Goal: Task Accomplishment & Management: Use online tool/utility

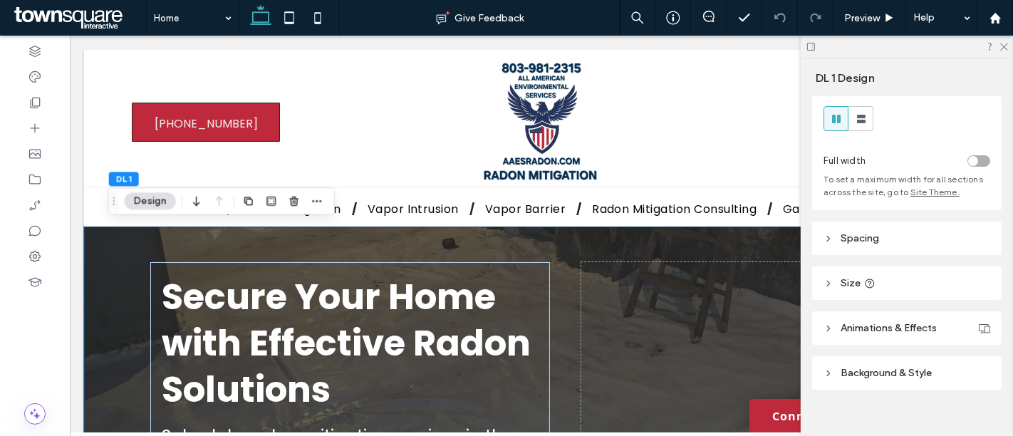
scroll to position [45, 0]
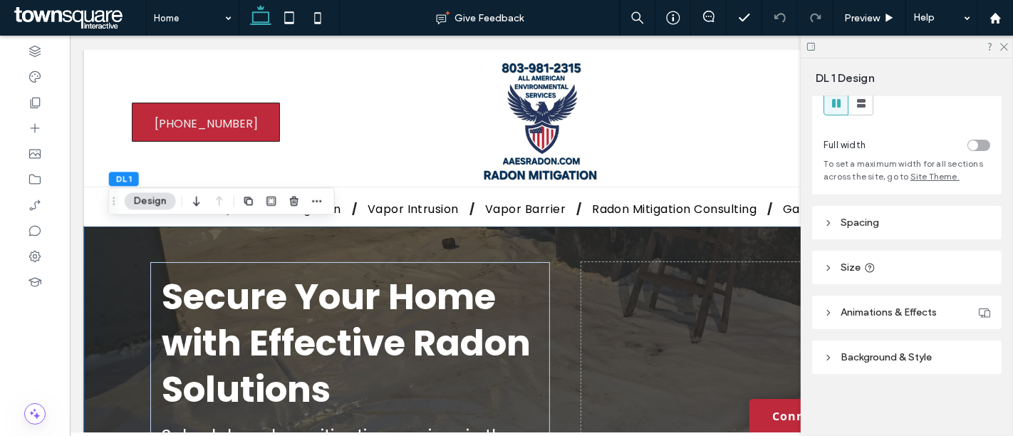
click at [921, 349] on header "Background & Style" at bounding box center [906, 356] width 189 height 33
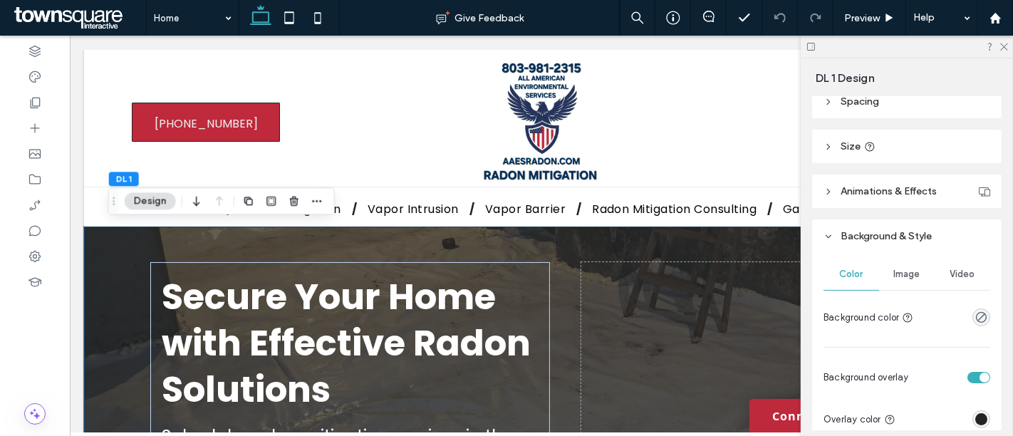
scroll to position [203, 0]
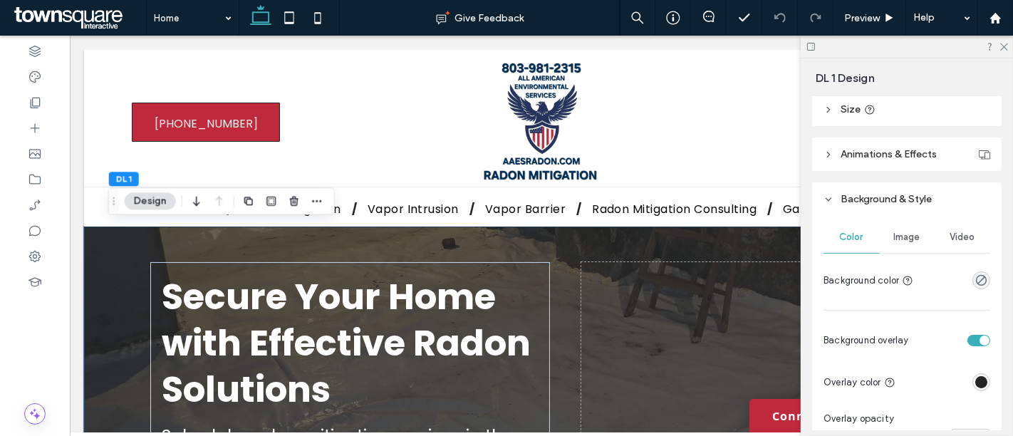
click at [906, 240] on span "Image" at bounding box center [907, 236] width 26 height 11
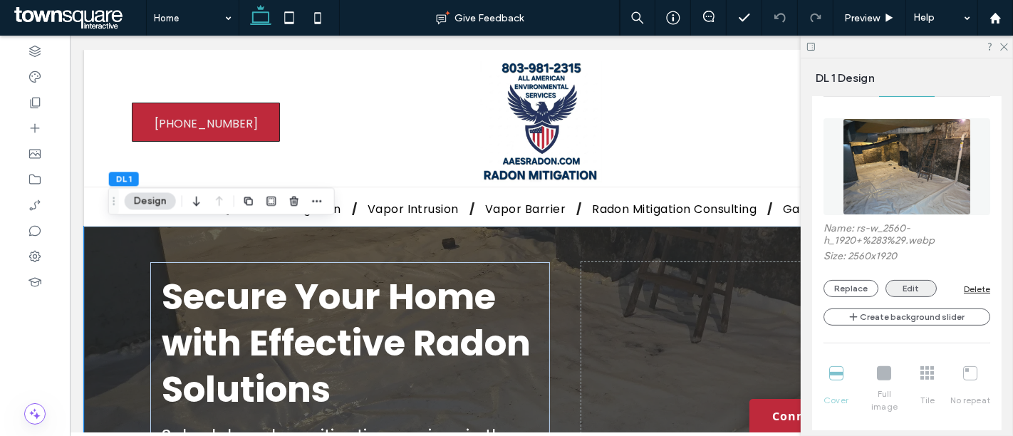
scroll to position [362, 0]
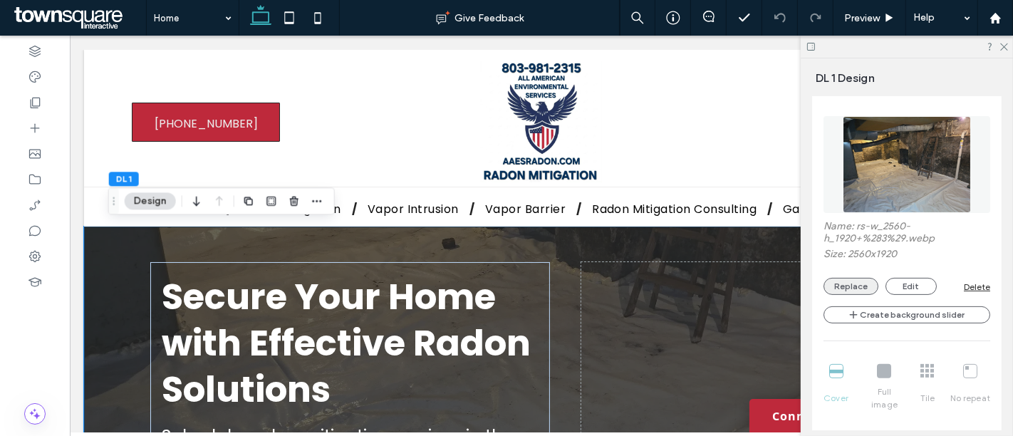
click at [856, 283] on button "Replace" at bounding box center [850, 286] width 55 height 17
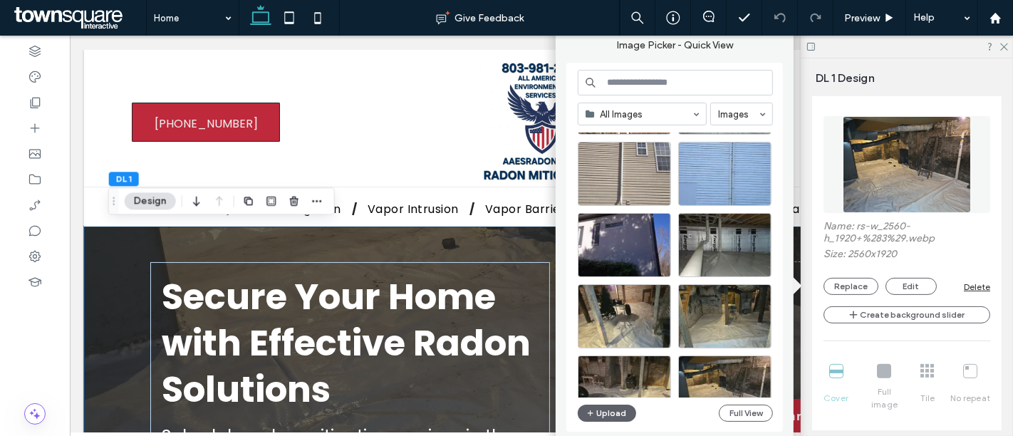
scroll to position [610, 0]
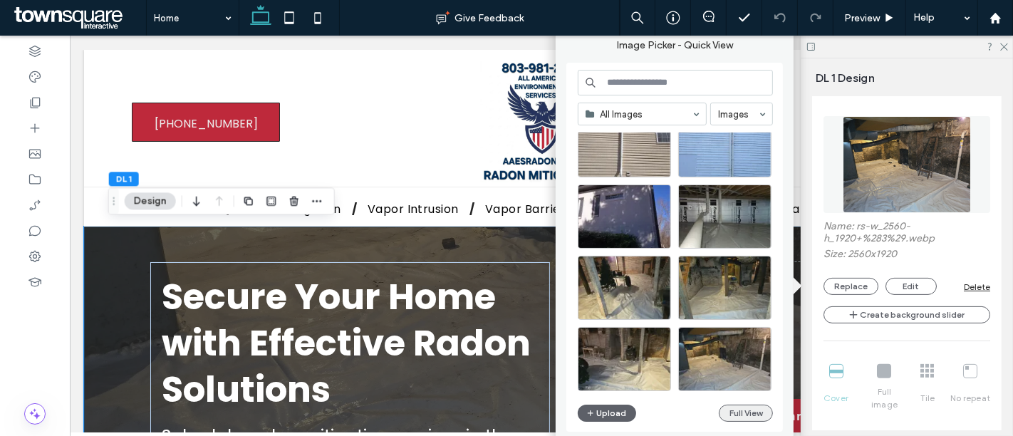
click at [746, 417] on button "Full View" at bounding box center [745, 412] width 54 height 17
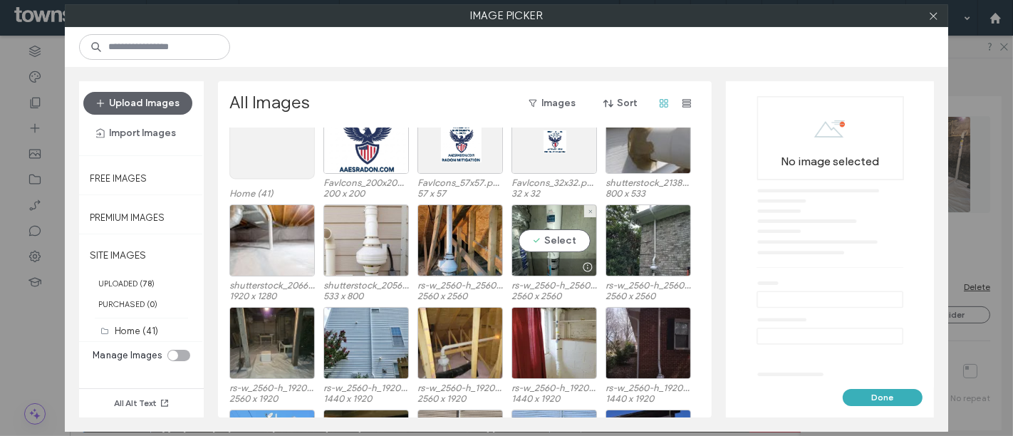
scroll to position [79, 0]
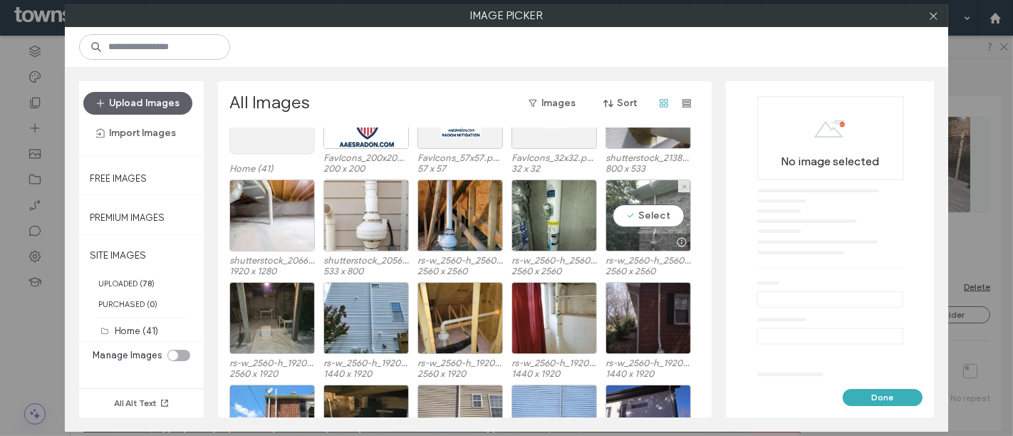
click at [634, 213] on div "Select" at bounding box center [647, 215] width 85 height 72
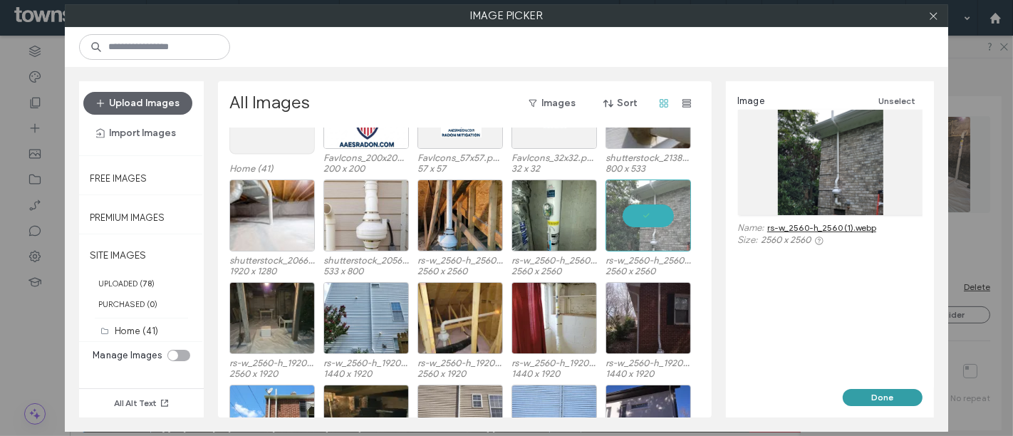
click at [881, 395] on button "Done" at bounding box center [882, 397] width 80 height 17
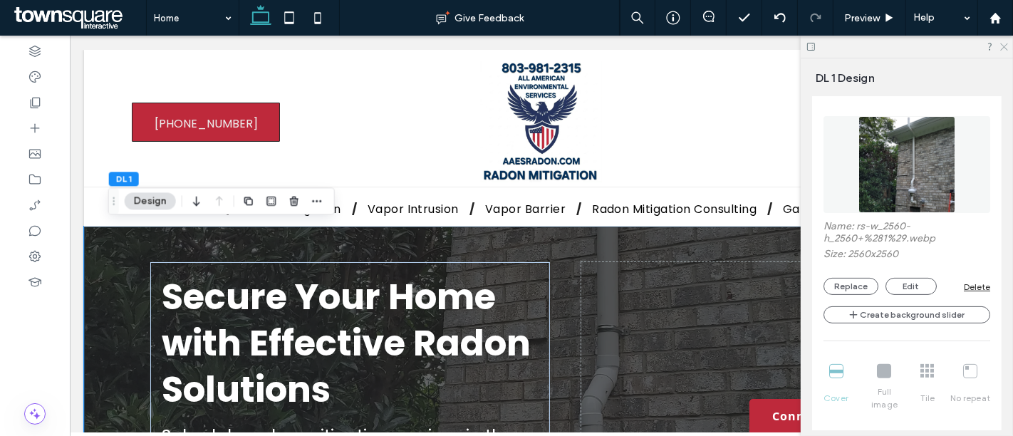
click at [1005, 47] on icon at bounding box center [1002, 45] width 9 height 9
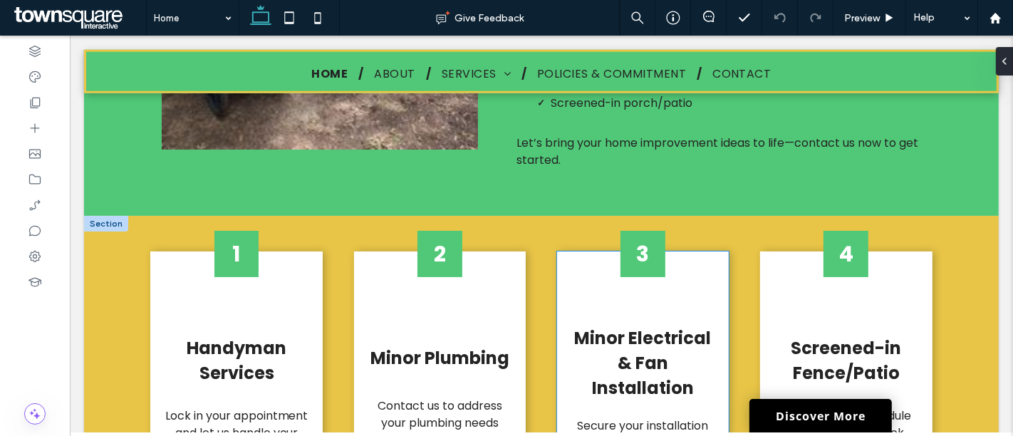
scroll to position [1265, 0]
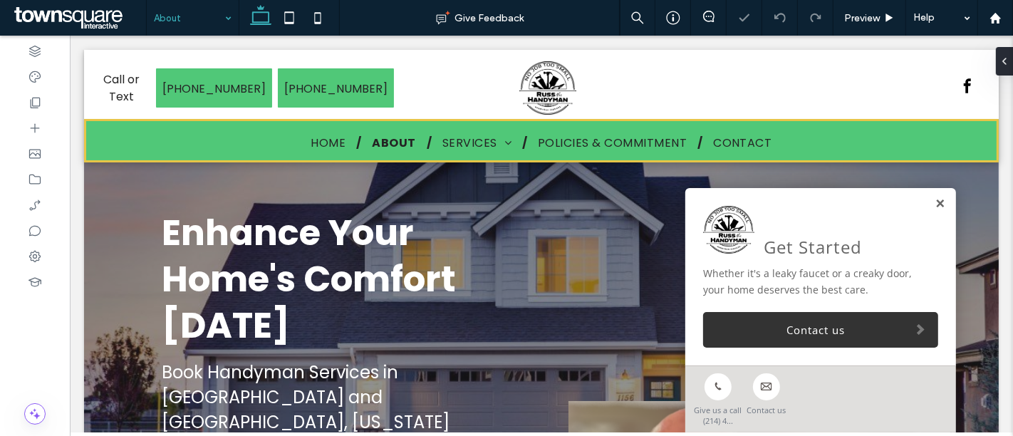
click at [933, 205] on link at bounding box center [938, 204] width 11 height 12
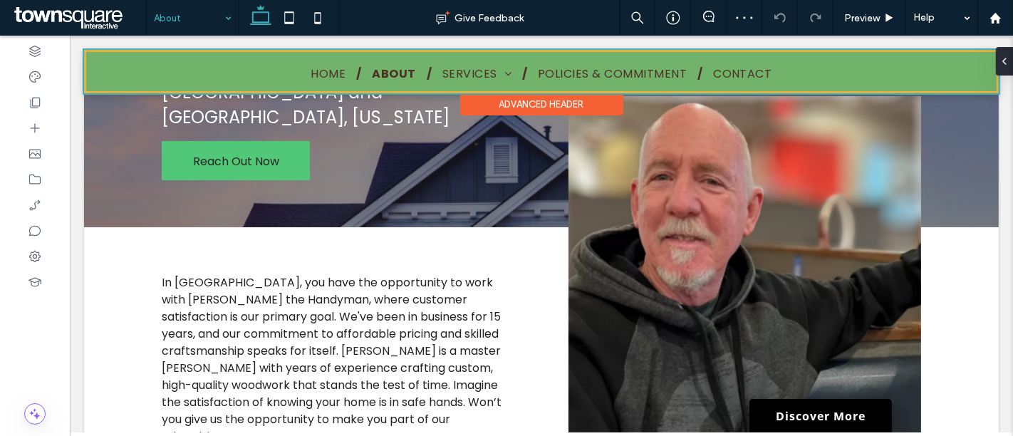
scroll to position [79, 0]
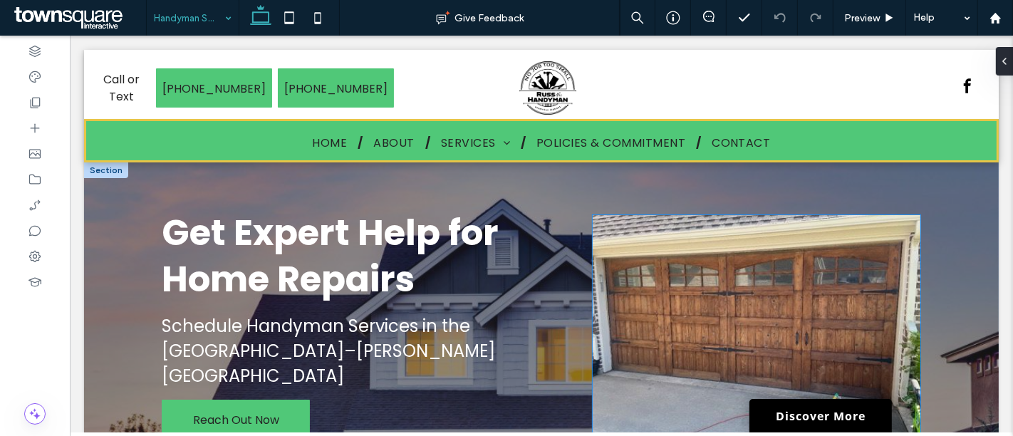
click at [721, 267] on img at bounding box center [756, 324] width 328 height 218
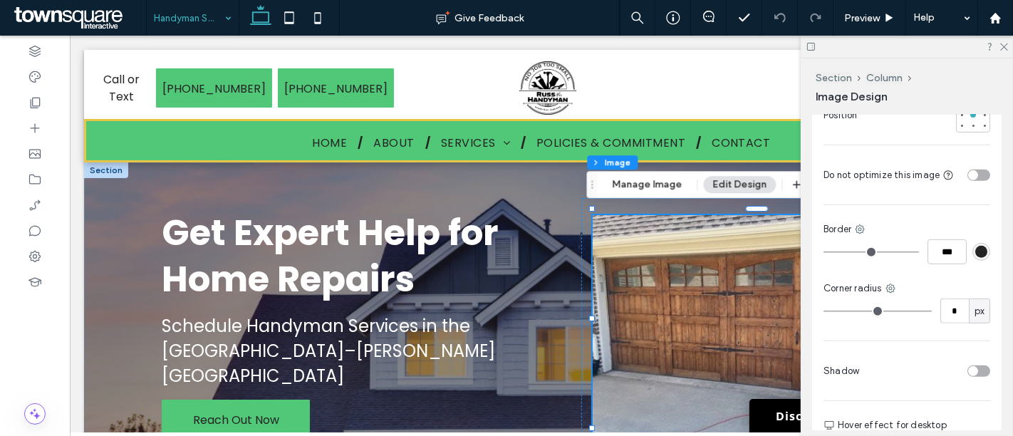
scroll to position [483, 0]
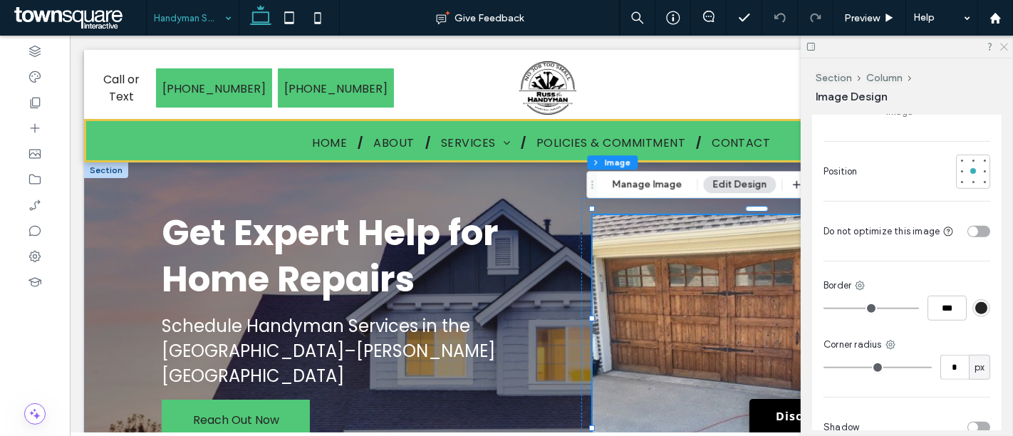
click at [1005, 46] on icon at bounding box center [1002, 45] width 9 height 9
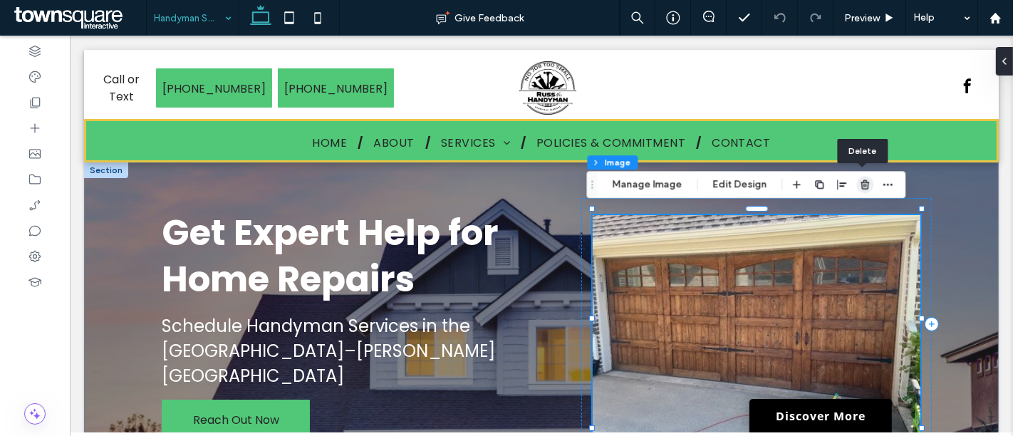
click at [862, 190] on icon "button" at bounding box center [864, 184] width 11 height 11
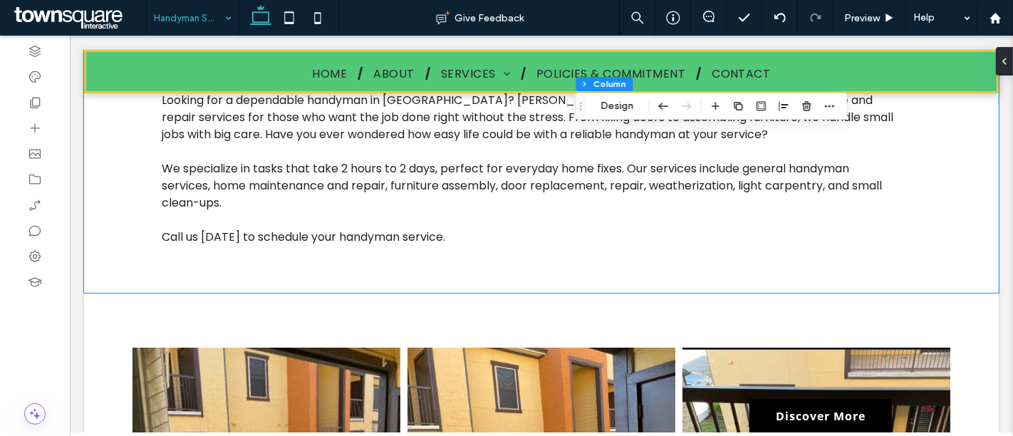
scroll to position [316, 0]
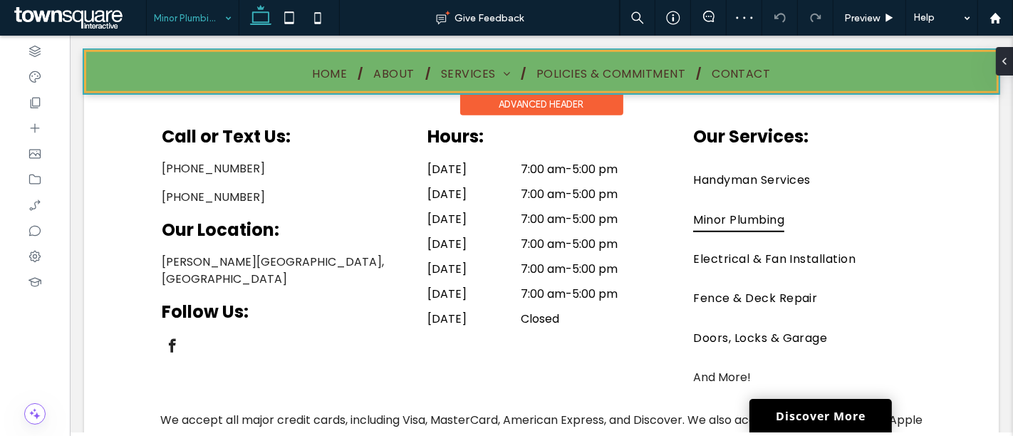
scroll to position [712, 0]
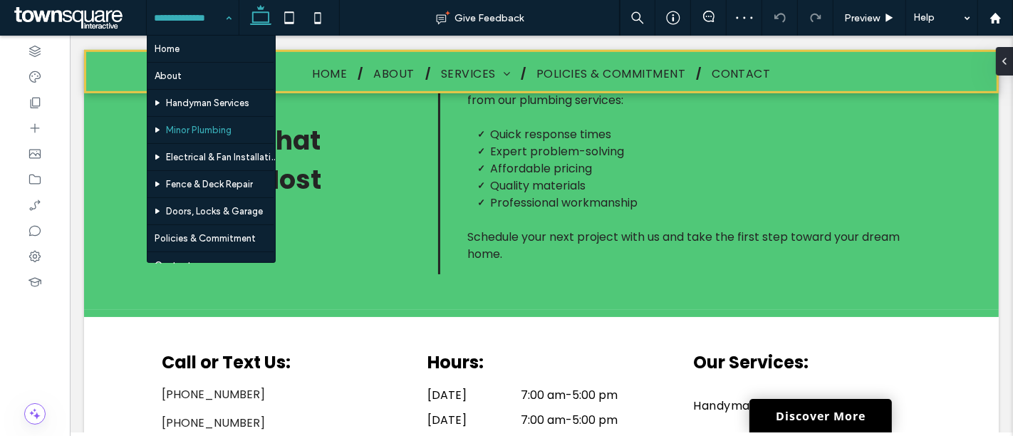
click at [199, 15] on input at bounding box center [189, 18] width 70 height 36
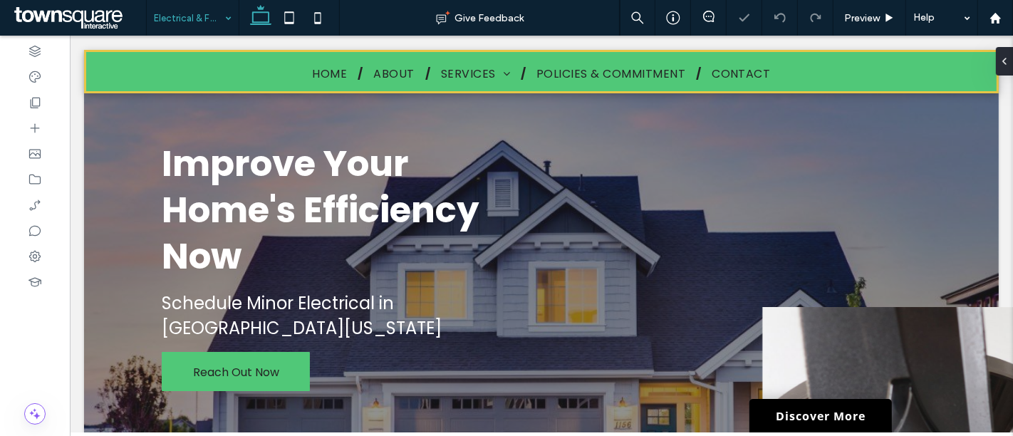
scroll to position [237, 0]
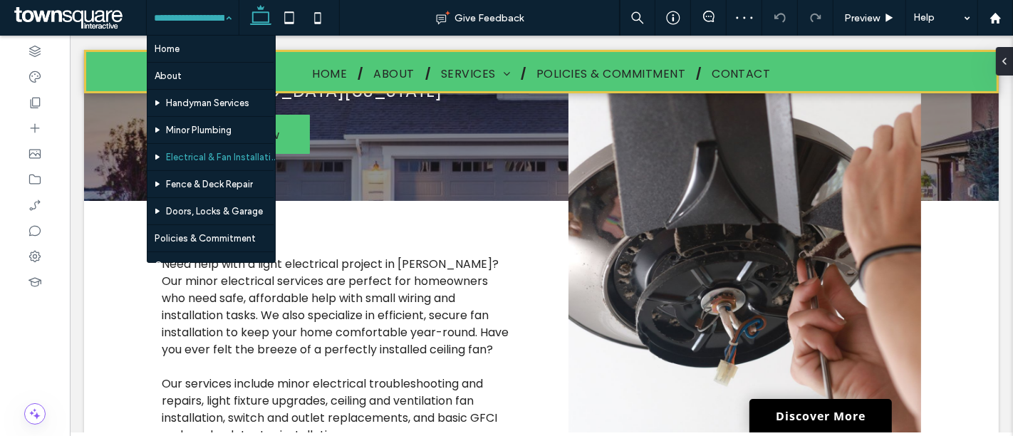
click at [172, 13] on input at bounding box center [189, 18] width 70 height 36
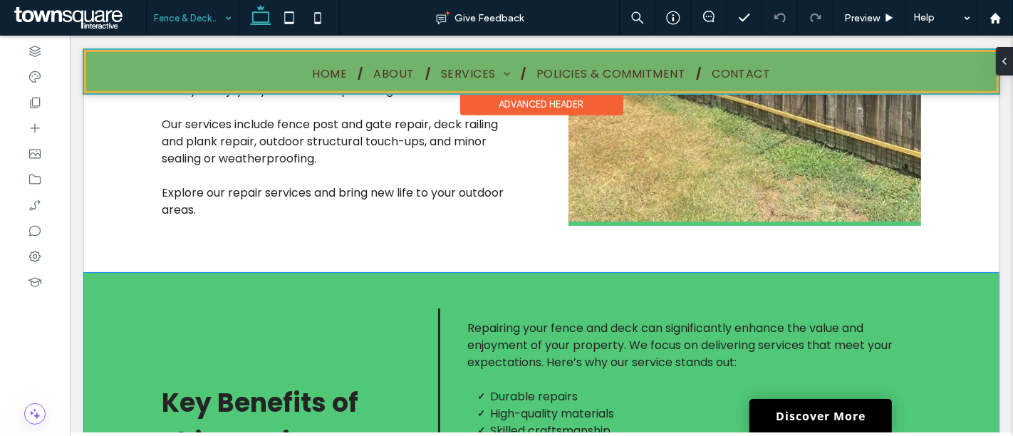
scroll to position [474, 0]
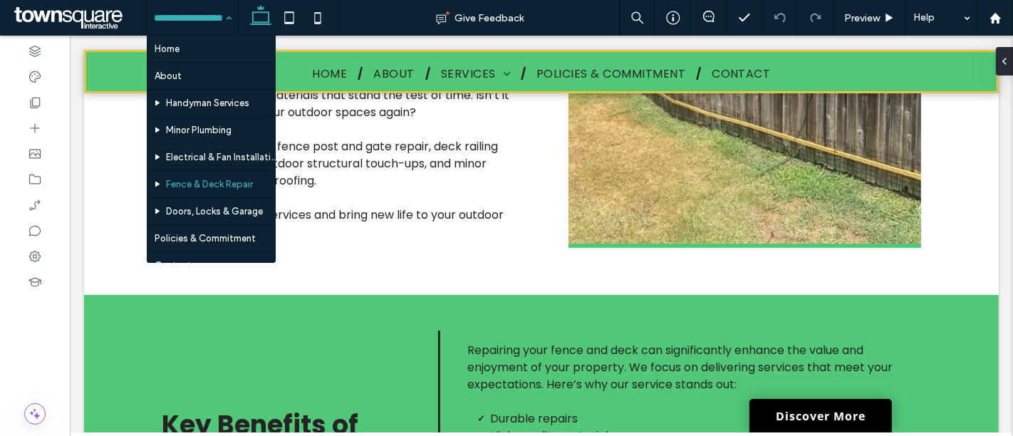
click at [184, 17] on input at bounding box center [189, 18] width 70 height 36
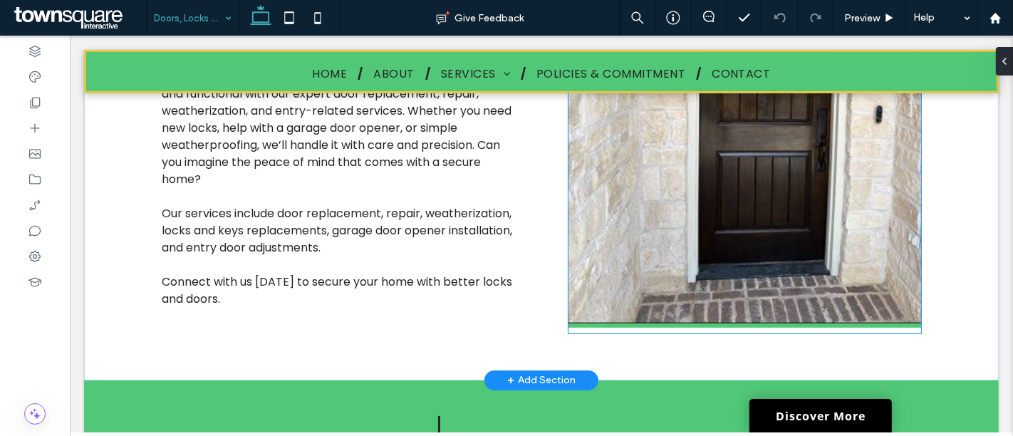
scroll to position [237, 0]
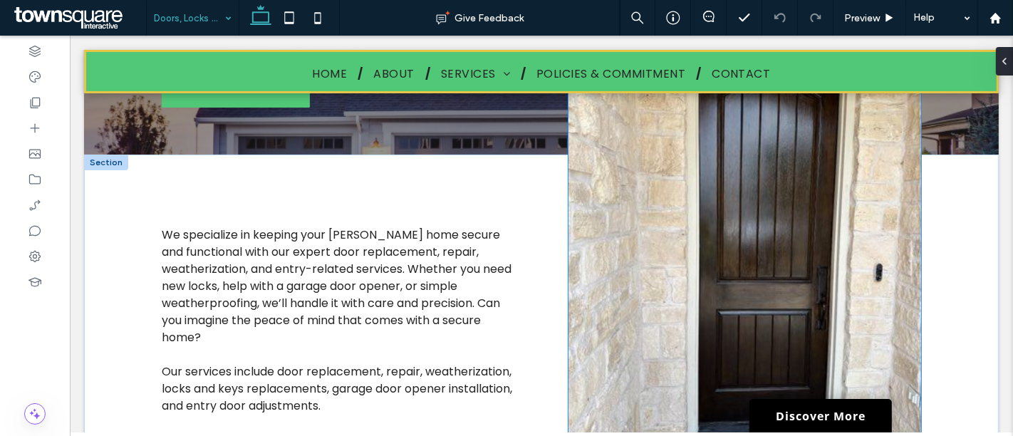
click at [788, 204] on img at bounding box center [743, 252] width 352 height 468
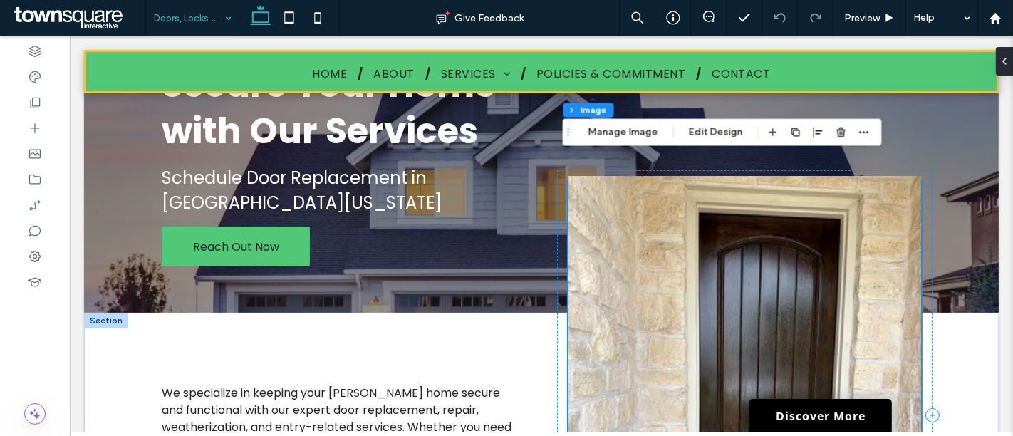
scroll to position [79, 0]
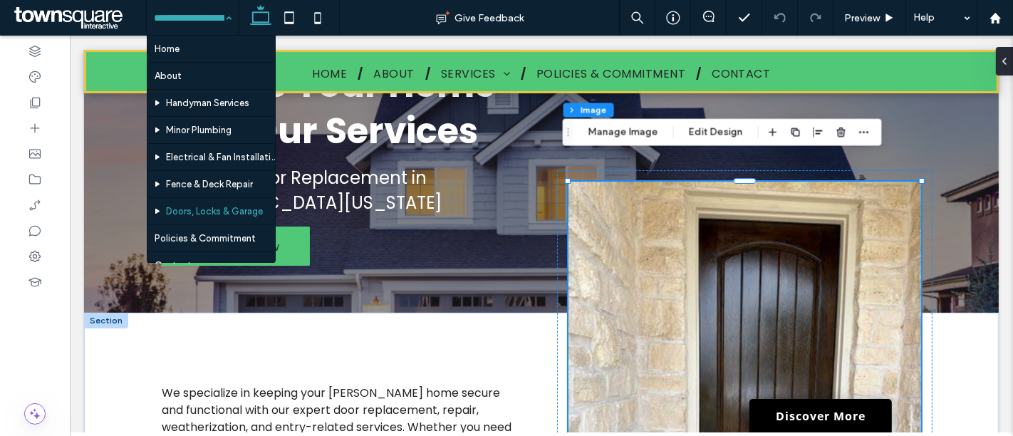
click at [189, 13] on input at bounding box center [189, 18] width 70 height 36
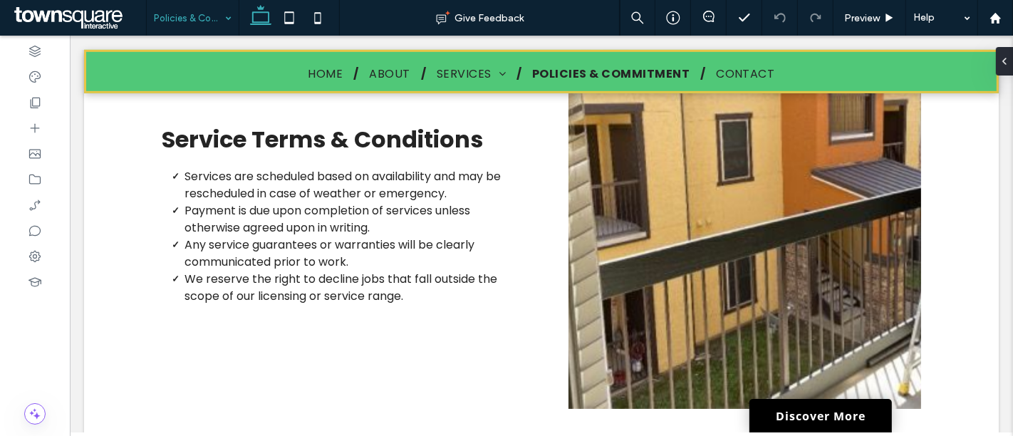
scroll to position [791, 0]
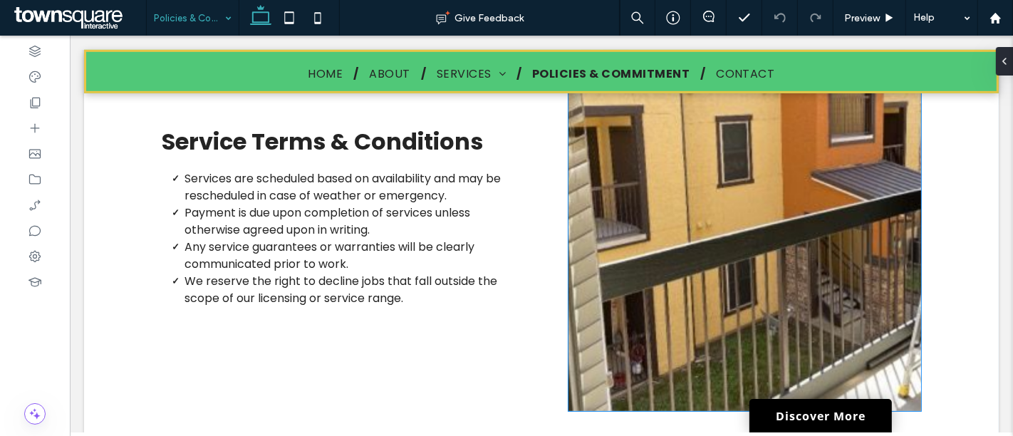
click at [733, 203] on img at bounding box center [743, 187] width 352 height 447
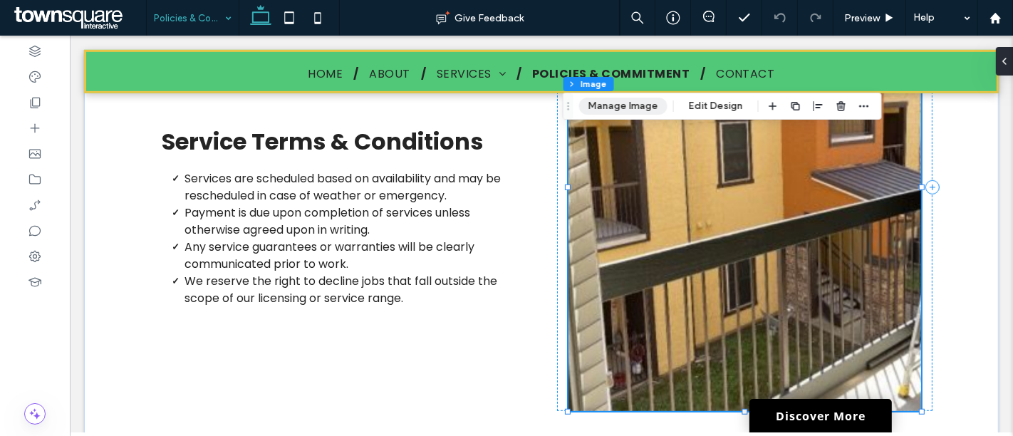
click at [630, 113] on button "Manage Image" at bounding box center [623, 106] width 88 height 17
click at [635, 108] on button "Manage Image" at bounding box center [623, 106] width 88 height 17
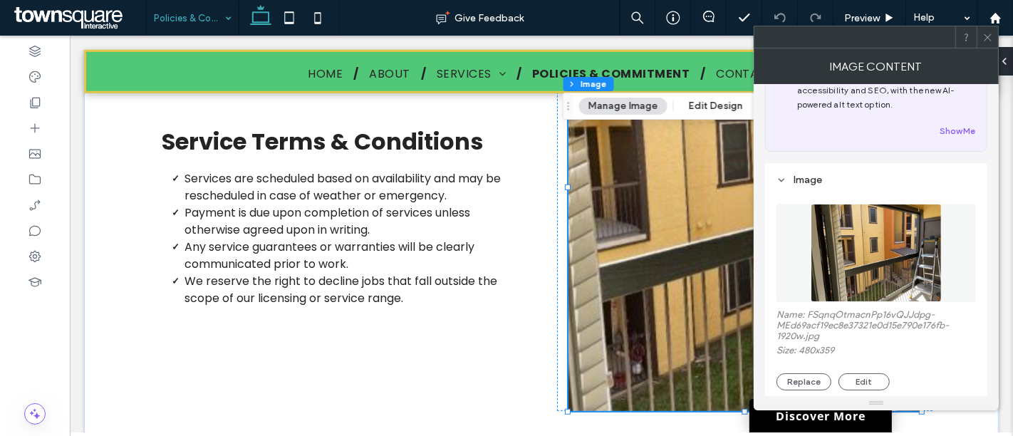
scroll to position [158, 0]
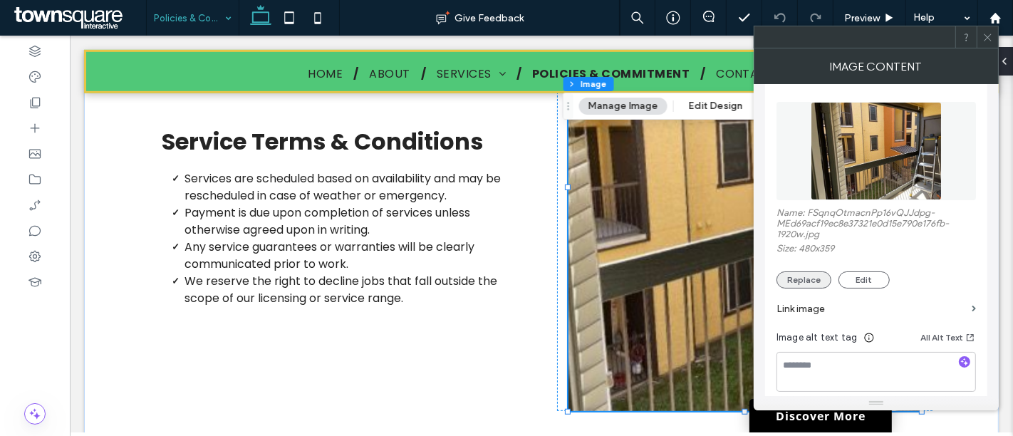
click at [810, 282] on button "Replace" at bounding box center [803, 279] width 55 height 17
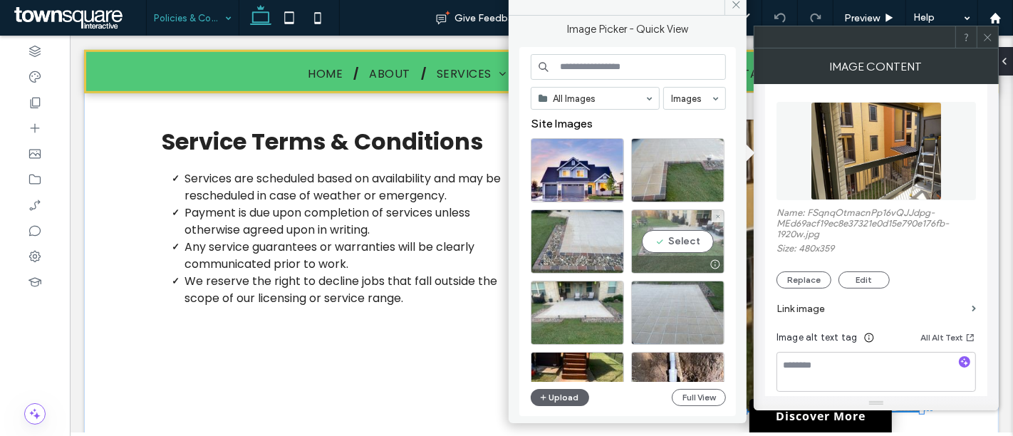
click at [672, 241] on div "Select" at bounding box center [677, 241] width 93 height 64
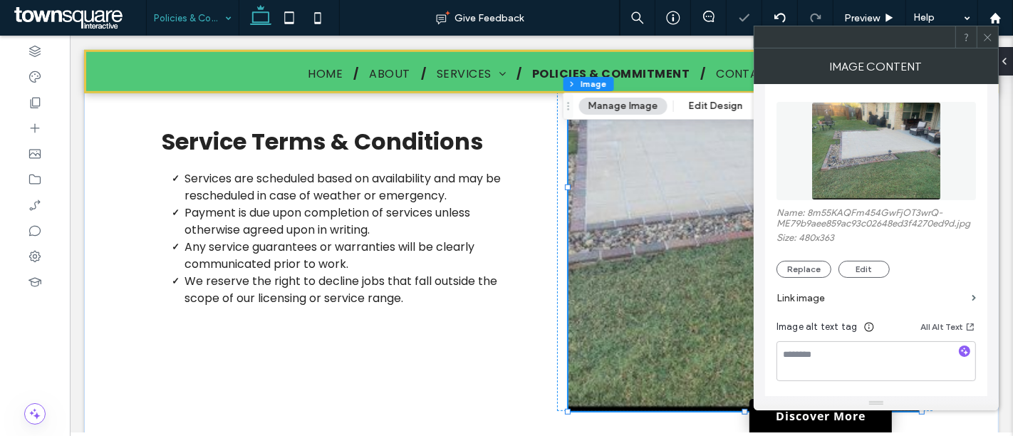
click at [988, 38] on use at bounding box center [986, 36] width 7 height 7
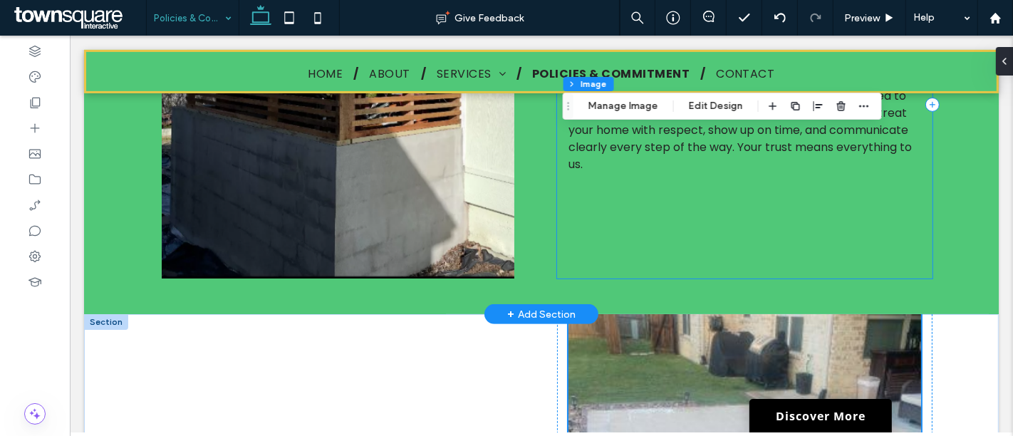
scroll to position [395, 0]
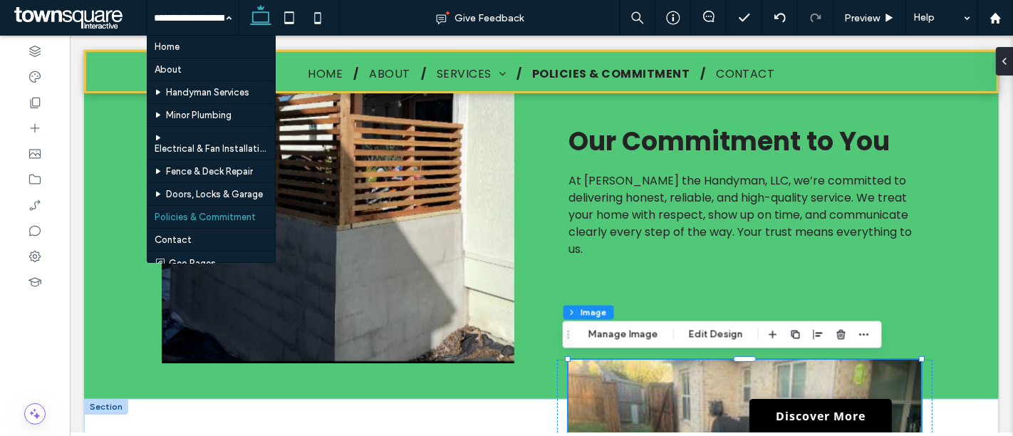
click at [0, 0] on div at bounding box center [0, 0] width 0 height 0
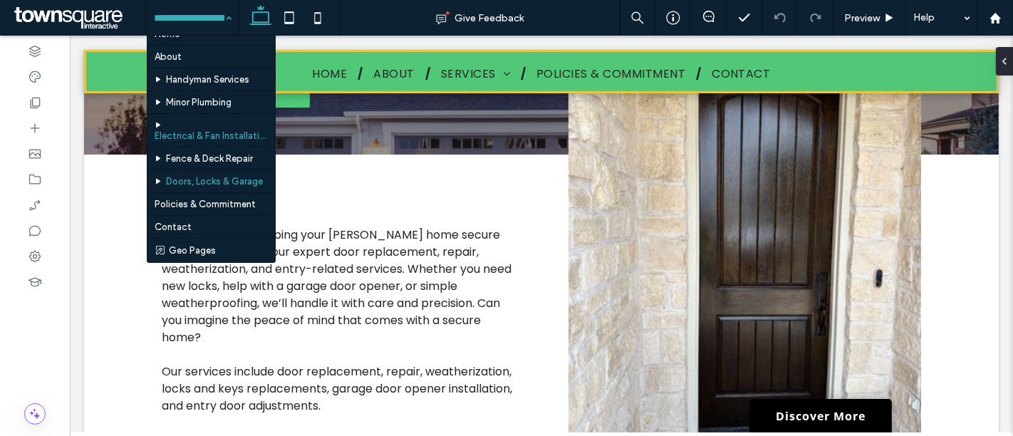
scroll to position [26, 0]
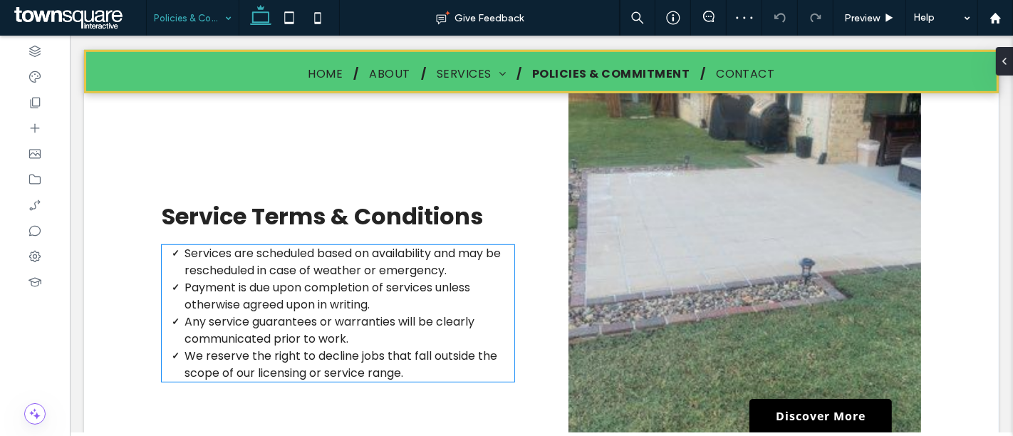
scroll to position [632, 0]
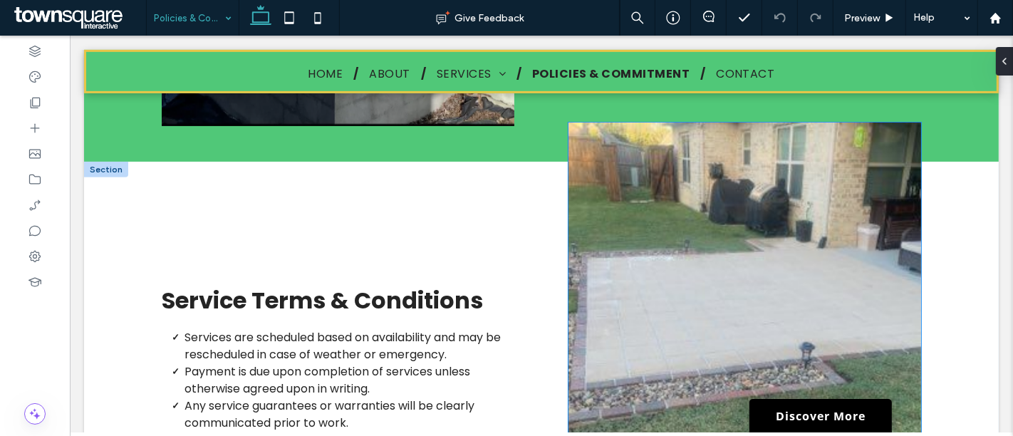
click at [780, 279] on img at bounding box center [743, 345] width 352 height 447
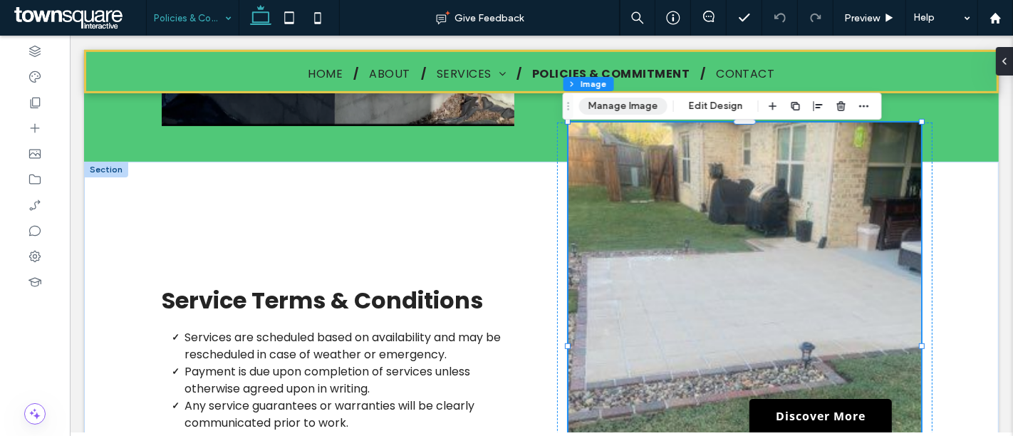
click at [625, 112] on button "Manage Image" at bounding box center [623, 106] width 88 height 17
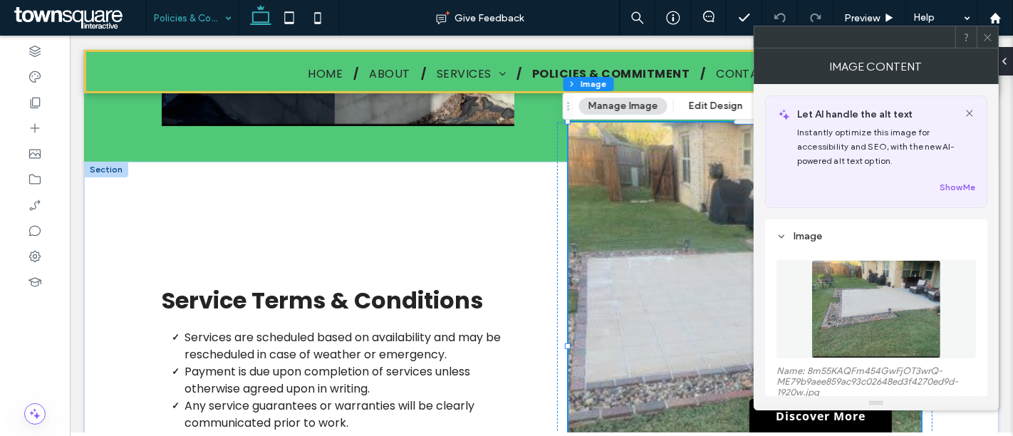
scroll to position [79, 0]
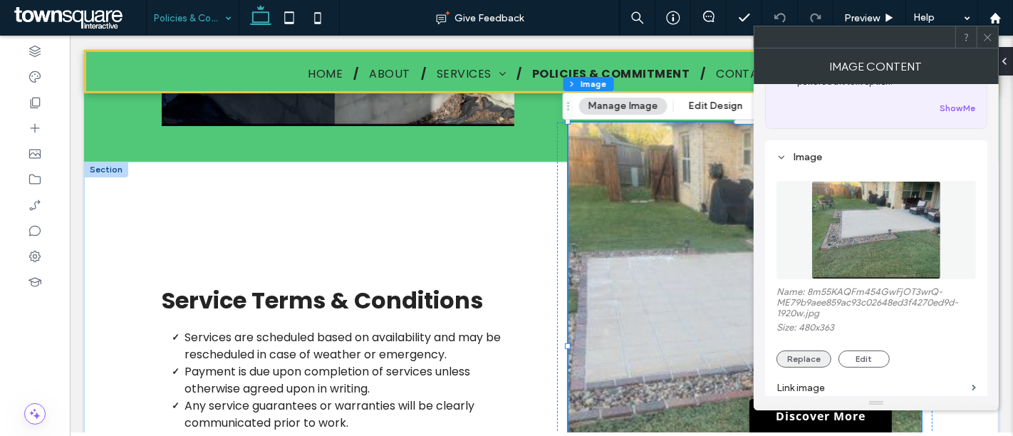
click at [815, 361] on button "Replace" at bounding box center [803, 358] width 55 height 17
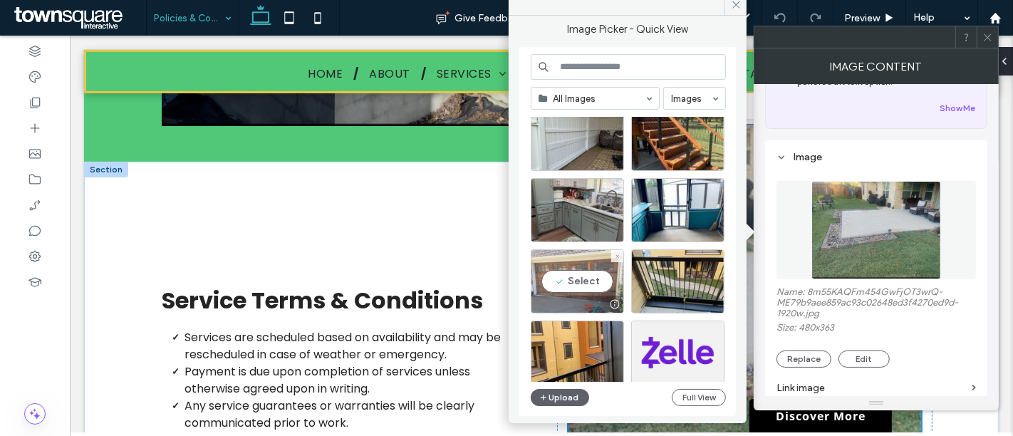
scroll to position [395, 0]
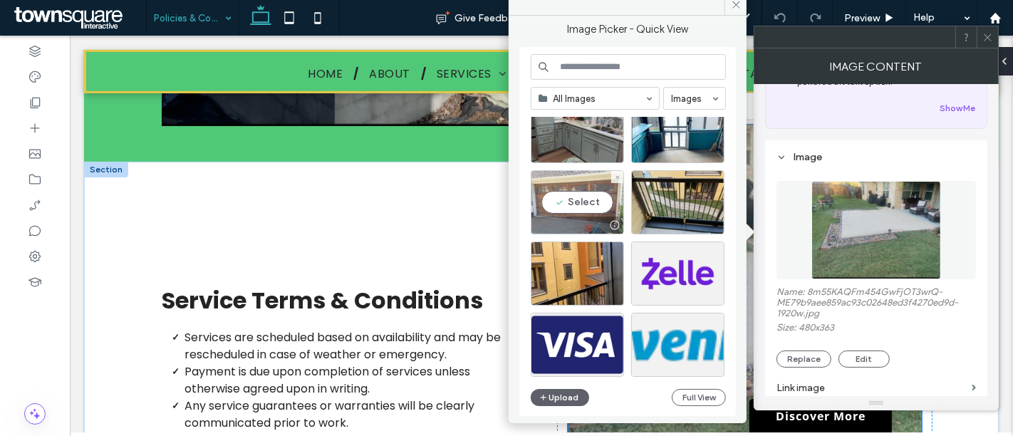
click at [575, 202] on div "Select" at bounding box center [576, 202] width 93 height 64
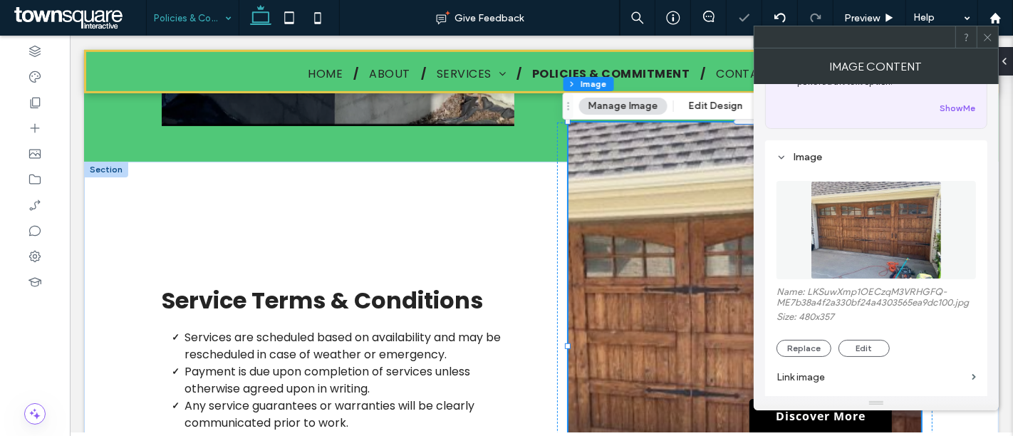
click at [987, 37] on icon at bounding box center [987, 37] width 11 height 11
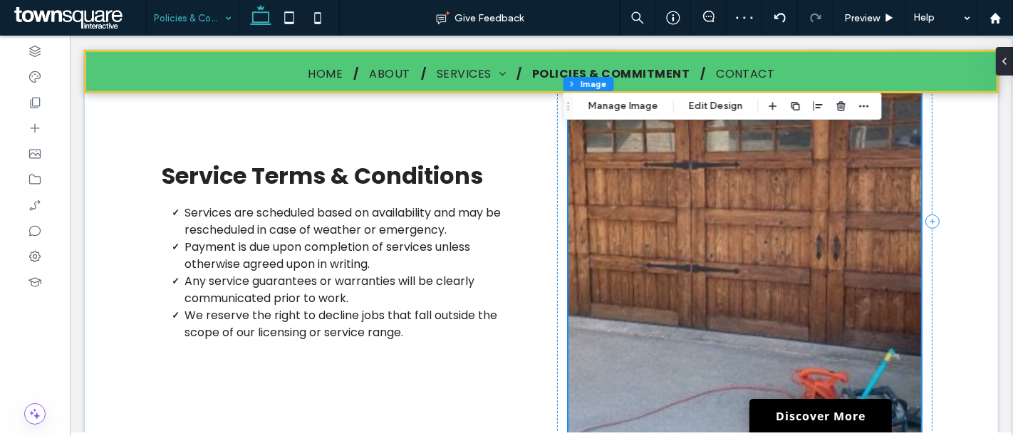
scroll to position [712, 0]
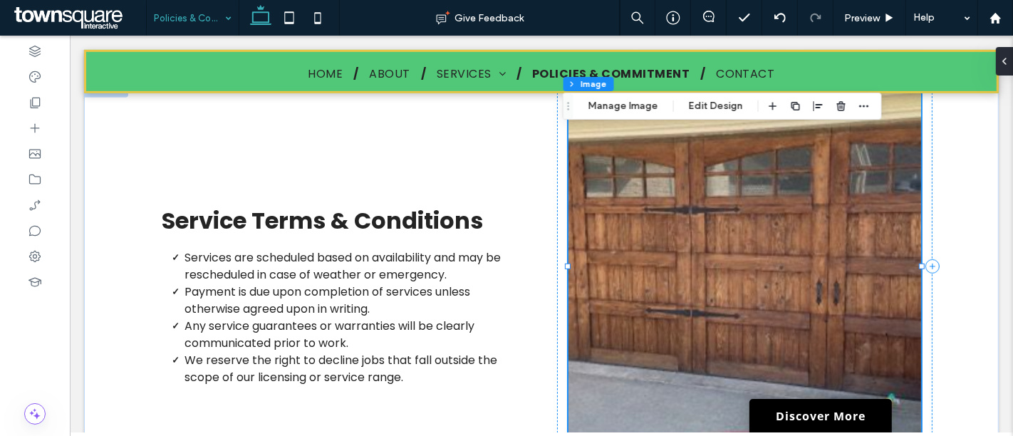
click at [735, 174] on img at bounding box center [743, 266] width 352 height 447
click at [726, 108] on button "Edit Design" at bounding box center [715, 106] width 73 height 17
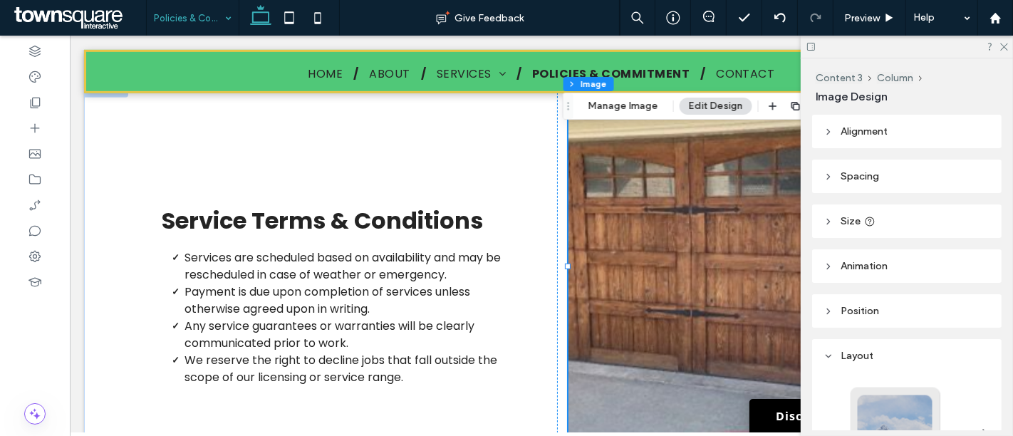
click at [733, 182] on img at bounding box center [743, 266] width 352 height 447
click at [780, 21] on icon at bounding box center [779, 17] width 11 height 11
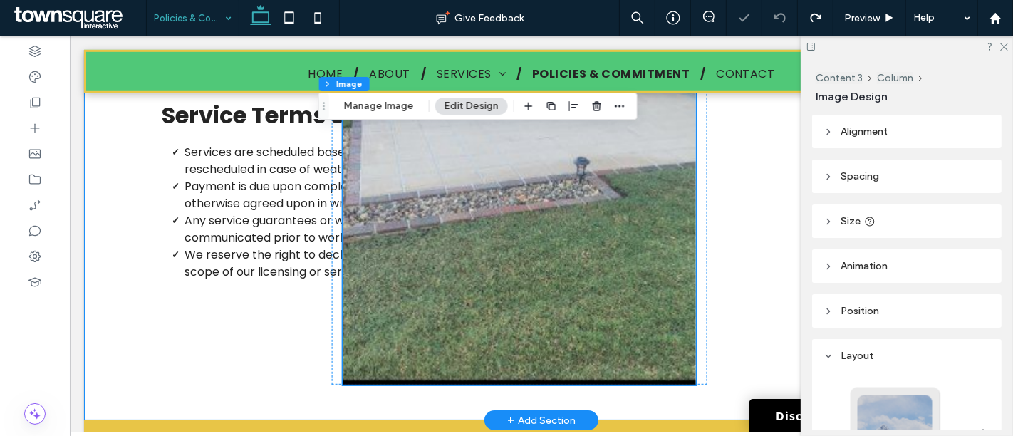
scroll to position [818, 0]
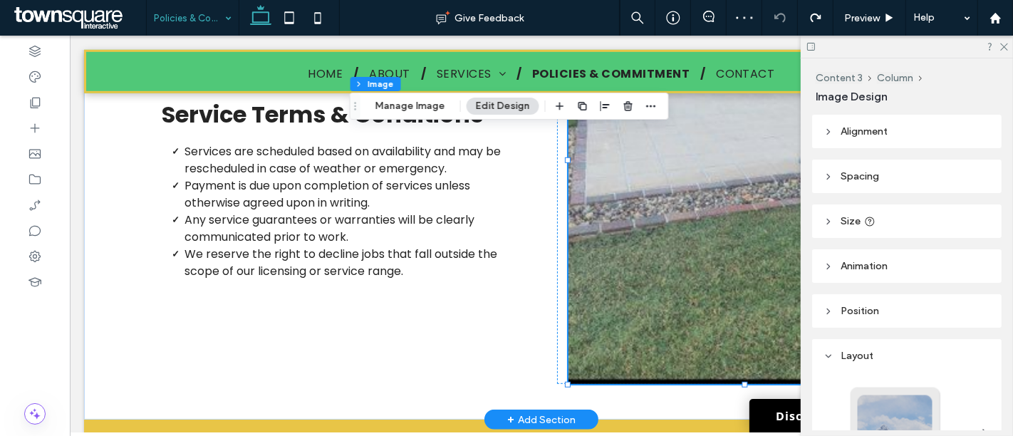
click at [692, 224] on img at bounding box center [743, 160] width 352 height 447
click at [1005, 41] on icon at bounding box center [1002, 45] width 9 height 9
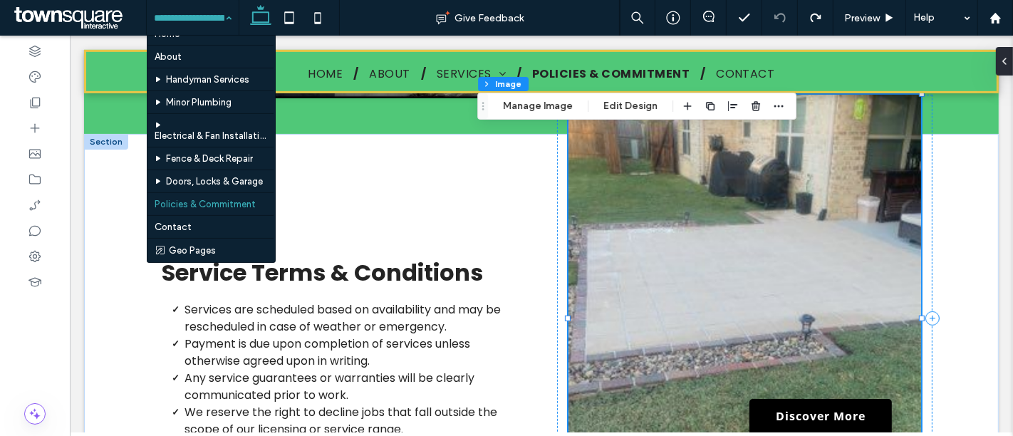
scroll to position [26, 0]
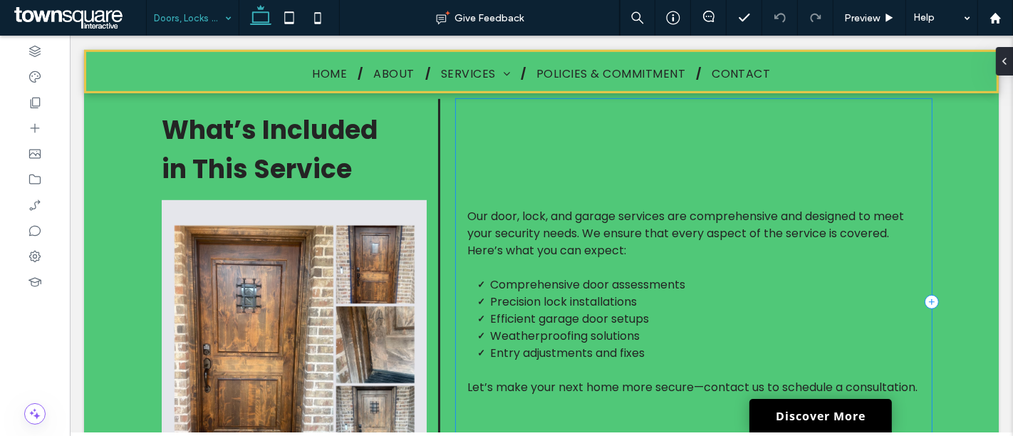
scroll to position [712, 0]
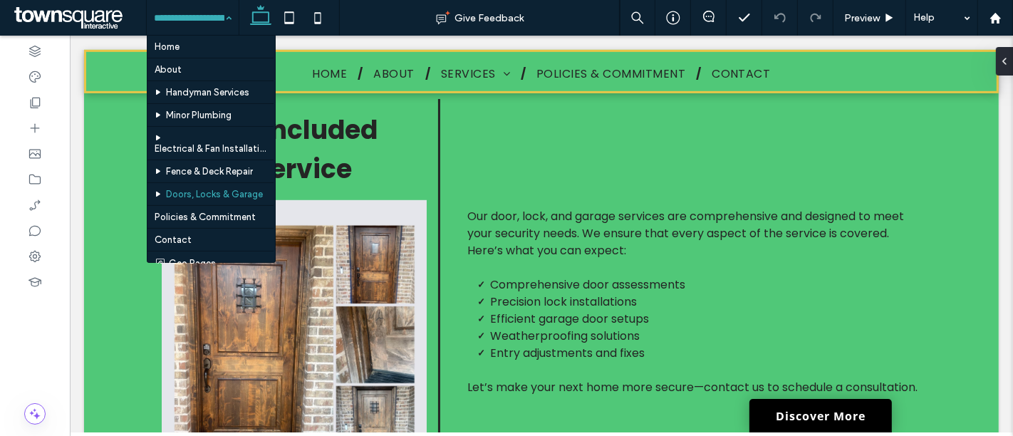
click at [209, 12] on input at bounding box center [189, 18] width 70 height 36
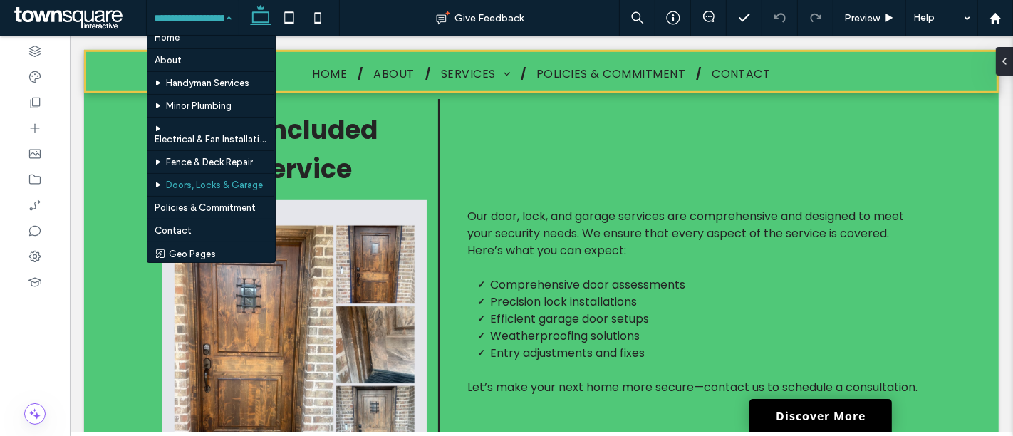
scroll to position [0, 0]
